Goal: Transaction & Acquisition: Book appointment/travel/reservation

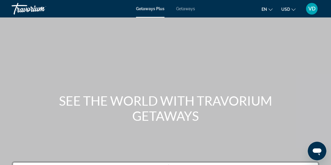
click at [187, 9] on span "Getaways" at bounding box center [185, 8] width 19 height 5
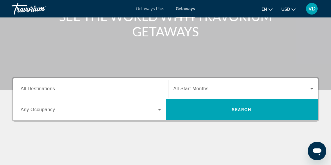
scroll to position [86, 0]
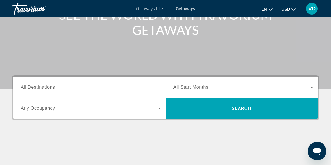
click at [51, 89] on span "All Destinations" at bounding box center [38, 87] width 34 height 5
click at [51, 89] on input "Destination All Destinations" at bounding box center [91, 87] width 140 height 7
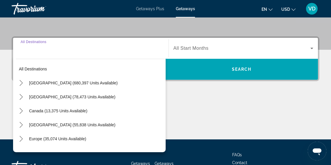
scroll to position [142, 0]
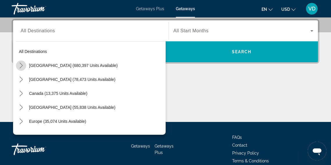
click at [22, 67] on icon "Toggle United States (680,397 units available) submenu" at bounding box center [21, 66] width 6 height 6
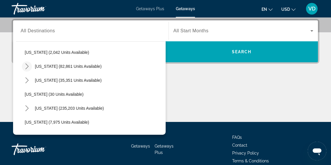
scroll to position [44, 0]
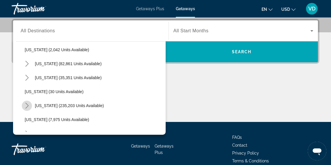
click at [26, 106] on icon "Toggle Florida (235,203 units available) submenu" at bounding box center [27, 106] width 6 height 6
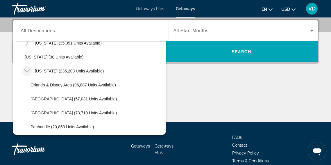
scroll to position [81, 0]
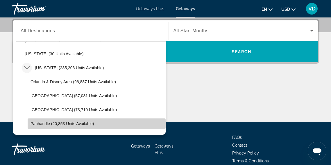
click at [36, 123] on span "Panhandle (20,853 units available)" at bounding box center [62, 123] width 63 height 5
type input "**********"
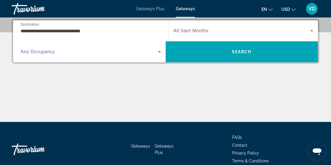
click at [159, 54] on icon "Search widget" at bounding box center [159, 51] width 7 height 7
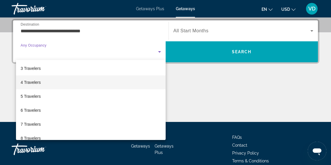
scroll to position [29, 0]
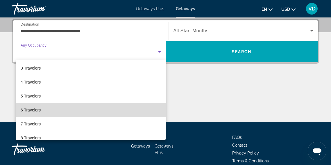
click at [91, 109] on mat-option "6 Travelers" at bounding box center [91, 110] width 150 height 14
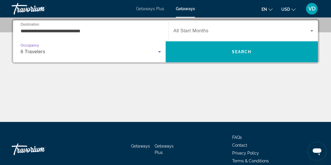
click at [313, 32] on icon "Search widget" at bounding box center [311, 30] width 7 height 7
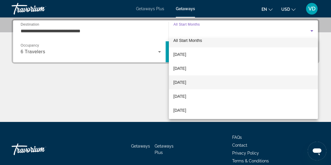
scroll to position [8, 0]
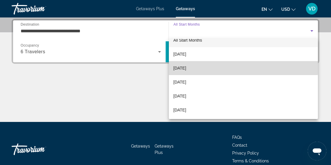
click at [205, 65] on mat-option "[DATE]" at bounding box center [243, 68] width 149 height 14
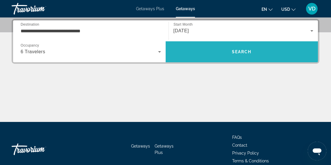
click at [238, 56] on span "Search" at bounding box center [242, 52] width 153 height 14
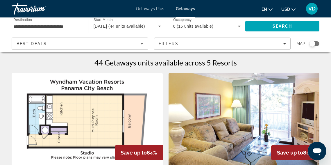
click at [81, 115] on img "Main content" at bounding box center [87, 119] width 151 height 93
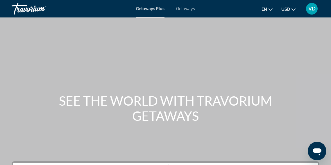
click at [182, 10] on span "Getaways" at bounding box center [185, 8] width 19 height 5
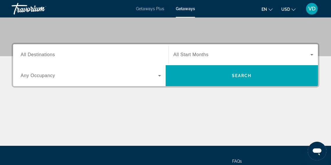
scroll to position [119, 0]
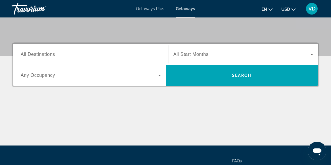
click at [93, 48] on div "Search widget" at bounding box center [91, 54] width 140 height 17
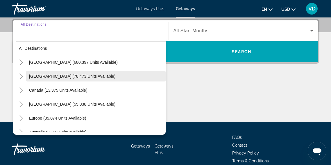
scroll to position [3, 0]
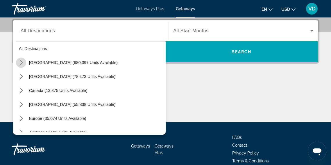
click at [24, 64] on mat-icon "Toggle United States (680,397 units available) submenu" at bounding box center [21, 63] width 10 height 10
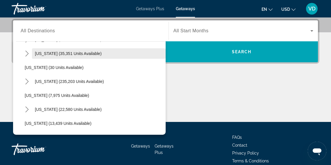
scroll to position [68, 0]
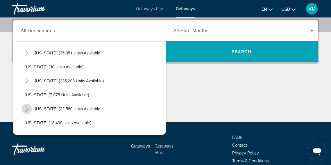
click at [27, 108] on icon "Toggle Hawaii (22,580 units available) submenu" at bounding box center [26, 109] width 3 height 6
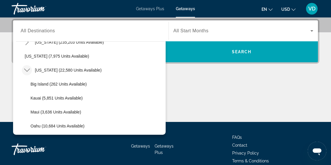
scroll to position [110, 0]
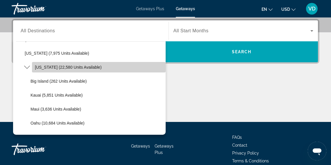
click at [56, 68] on span "[US_STATE] (22,580 units available)" at bounding box center [68, 67] width 67 height 5
type input "**********"
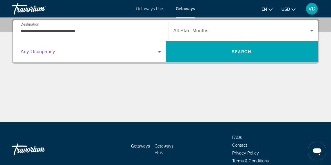
click at [114, 55] on span "Search widget" at bounding box center [90, 51] width 138 height 7
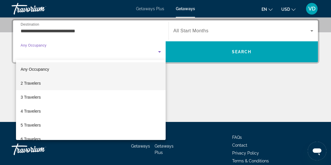
click at [81, 85] on mat-option "2 Travelers" at bounding box center [91, 83] width 150 height 14
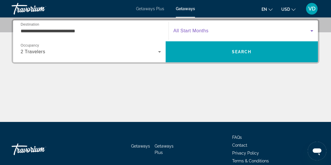
click at [307, 30] on span "Search widget" at bounding box center [242, 30] width 137 height 7
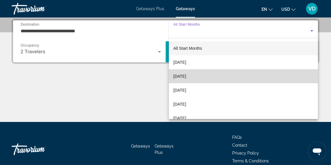
click at [263, 77] on mat-option "[DATE]" at bounding box center [243, 76] width 149 height 14
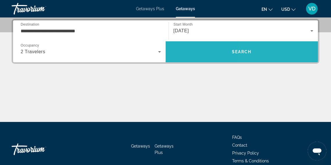
click at [265, 60] on span "Search" at bounding box center [242, 51] width 153 height 21
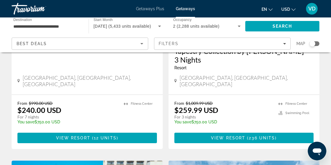
scroll to position [136, 0]
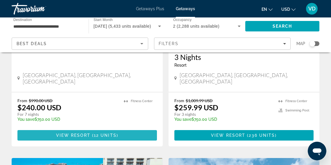
click at [87, 133] on span "View Resort" at bounding box center [73, 135] width 34 height 5
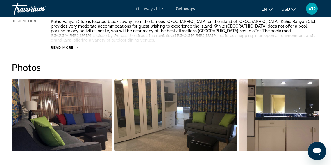
scroll to position [362, 0]
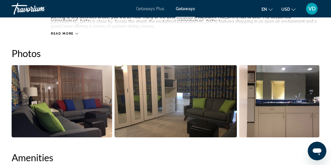
click at [72, 32] on span "Read more" at bounding box center [62, 34] width 23 height 4
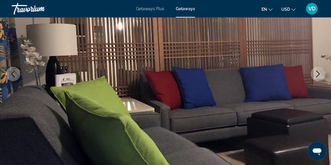
scroll to position [81, 0]
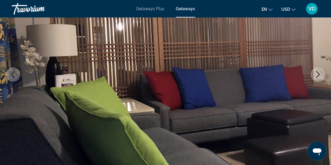
click at [317, 74] on icon "Next image" at bounding box center [318, 74] width 7 height 7
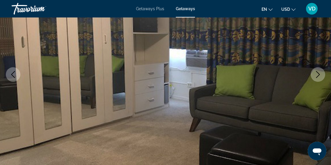
click at [317, 74] on icon "Next image" at bounding box center [318, 74] width 7 height 7
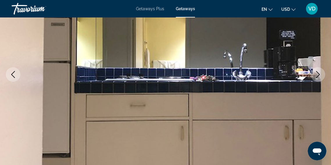
click at [317, 74] on icon "Next image" at bounding box center [318, 74] width 7 height 7
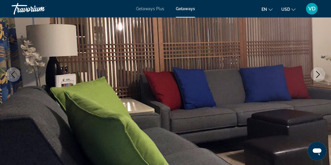
click at [317, 74] on icon "Next image" at bounding box center [318, 74] width 7 height 7
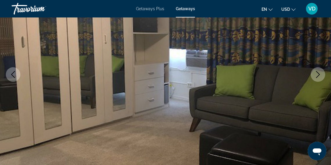
click at [317, 74] on icon "Next image" at bounding box center [318, 74] width 7 height 7
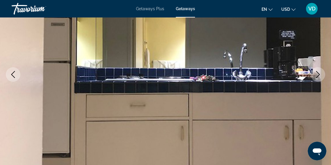
click at [317, 74] on icon "Next image" at bounding box center [318, 74] width 7 height 7
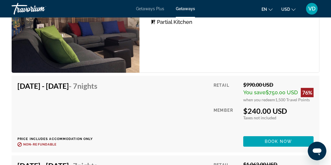
scroll to position [1151, 0]
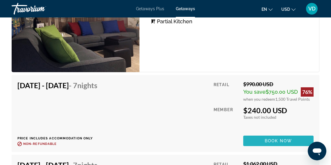
click at [263, 139] on span "Main content" at bounding box center [278, 141] width 70 height 14
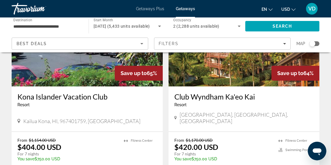
scroll to position [508, 0]
